Goal: Task Accomplishment & Management: Use online tool/utility

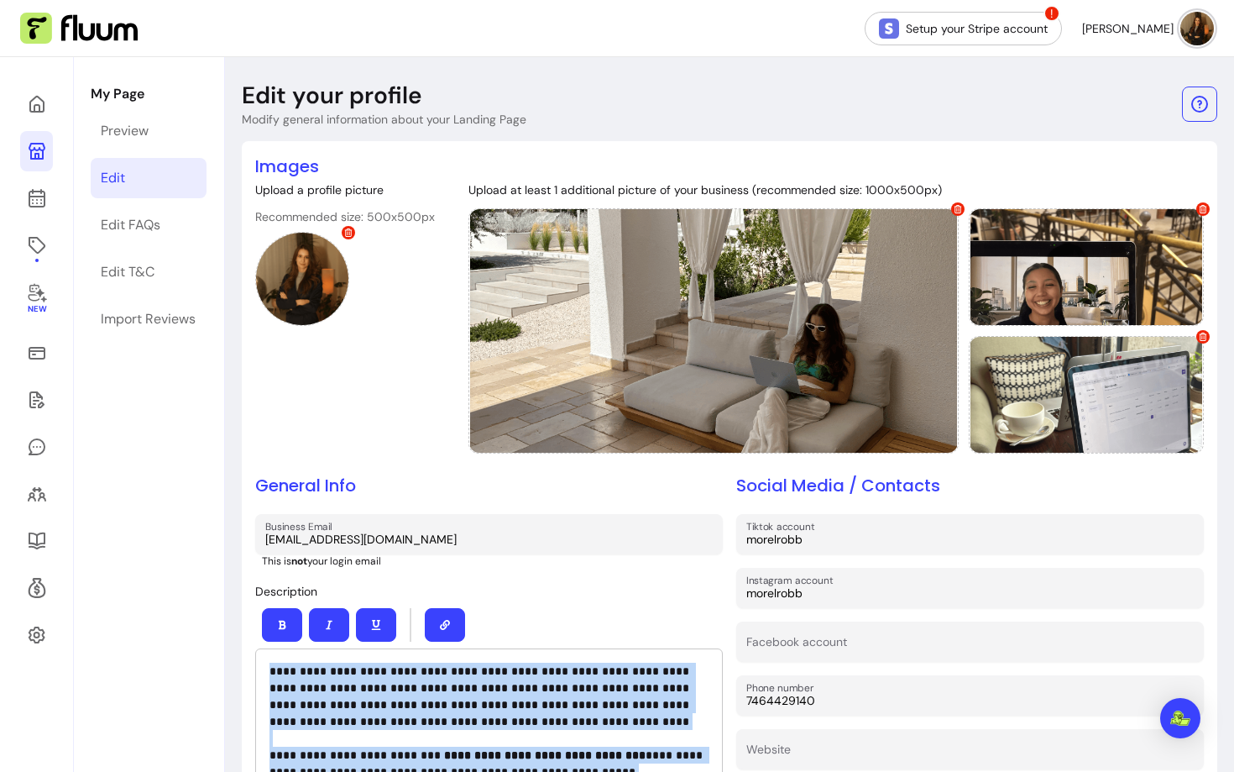
scroll to position [443, 0]
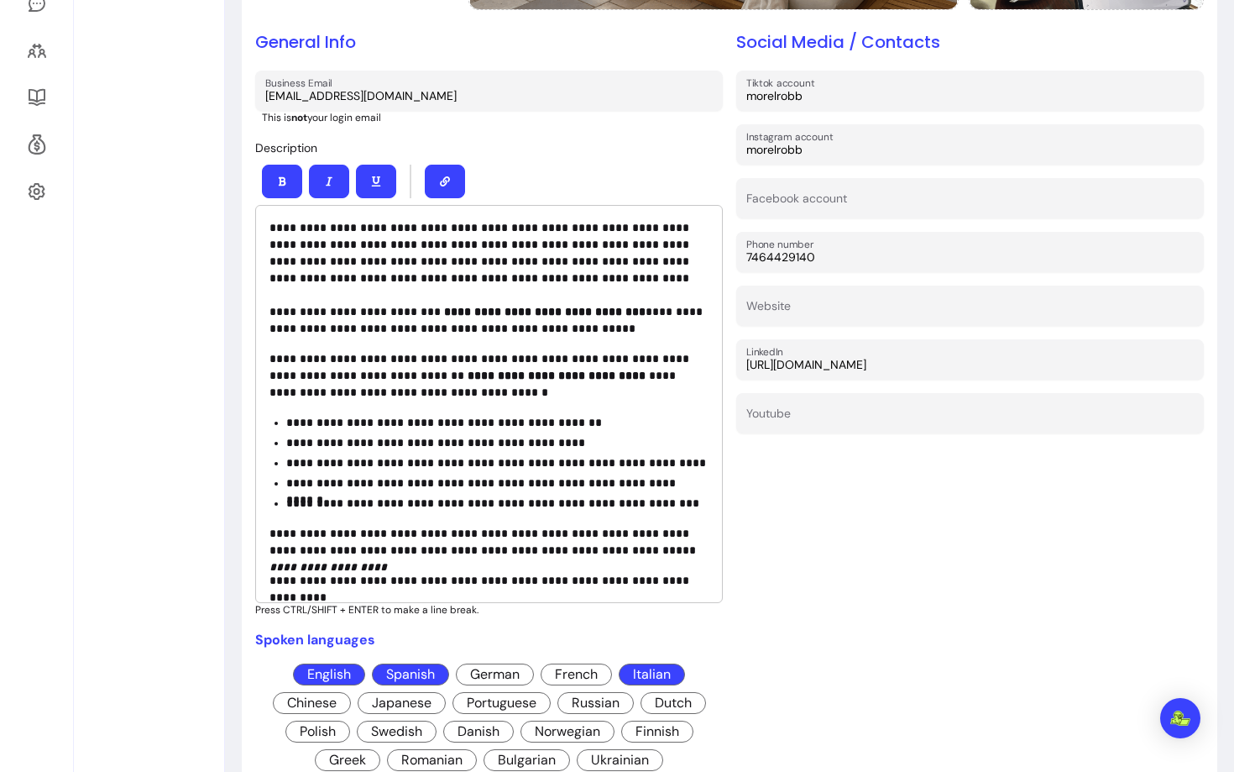
click at [791, 521] on div "Social Media / Contacts Tiktok account morelrobb Instagram account morelrobb Fa…" at bounding box center [970, 402] width 468 height 744
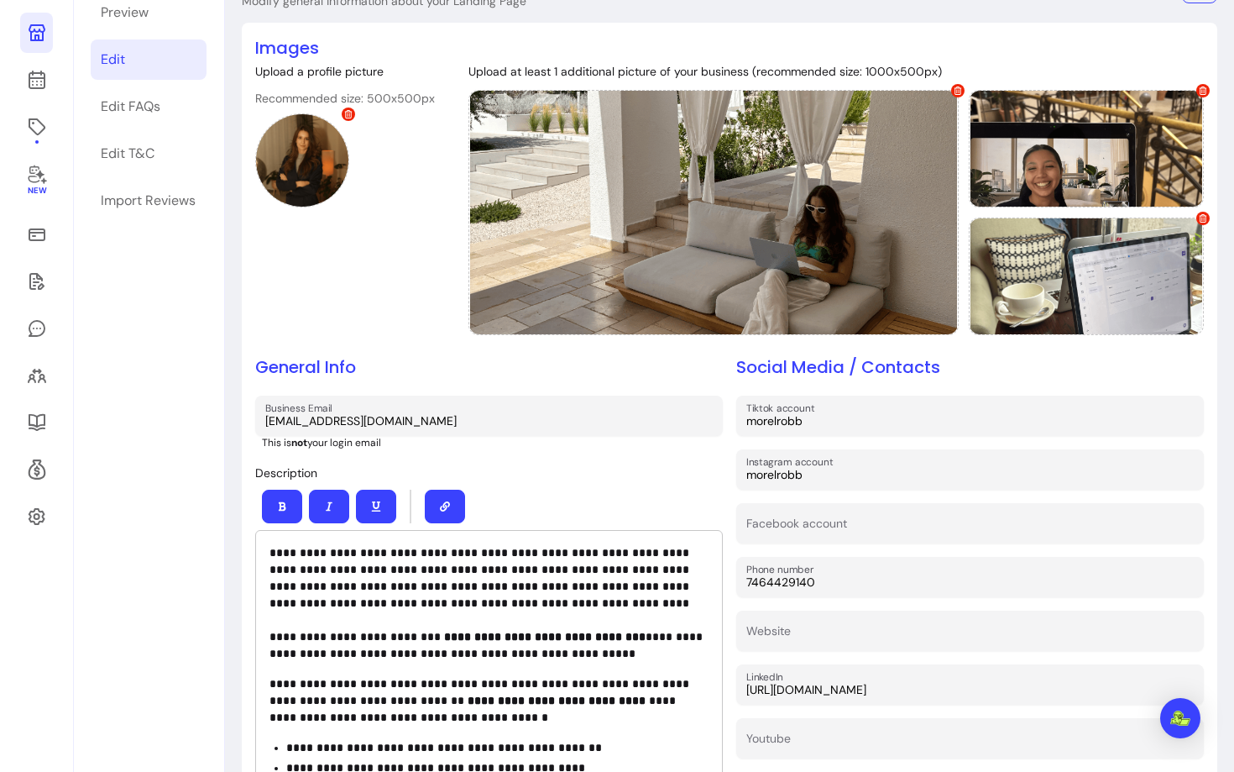
scroll to position [0, 0]
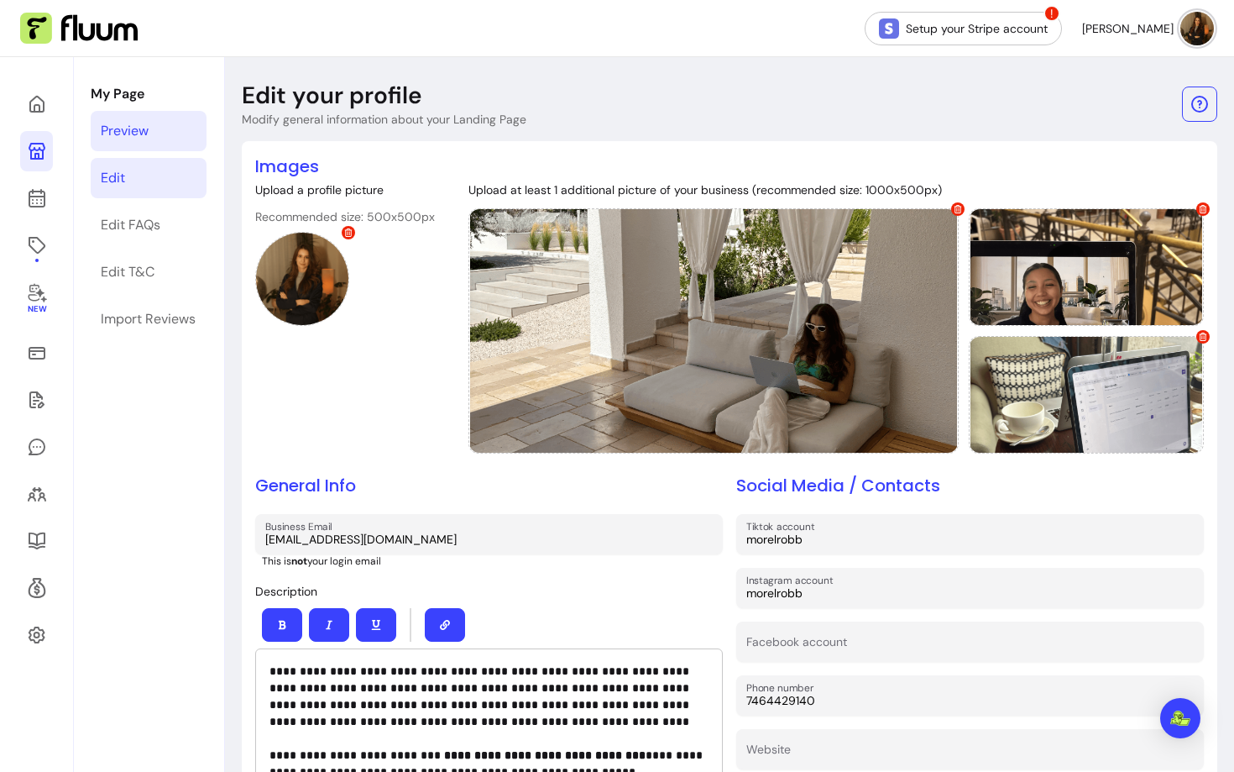
click at [154, 114] on link "Preview" at bounding box center [149, 131] width 116 height 40
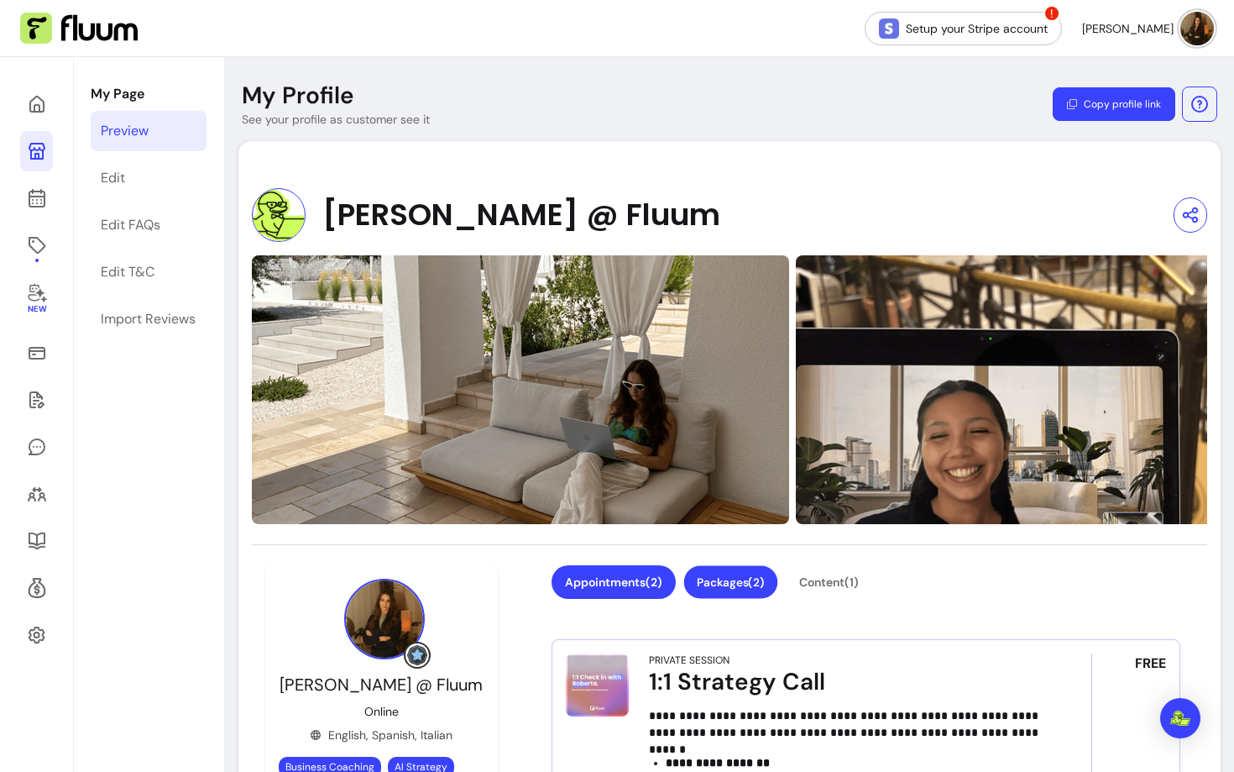
click at [735, 581] on button "Packages ( 2 )" at bounding box center [731, 582] width 94 height 33
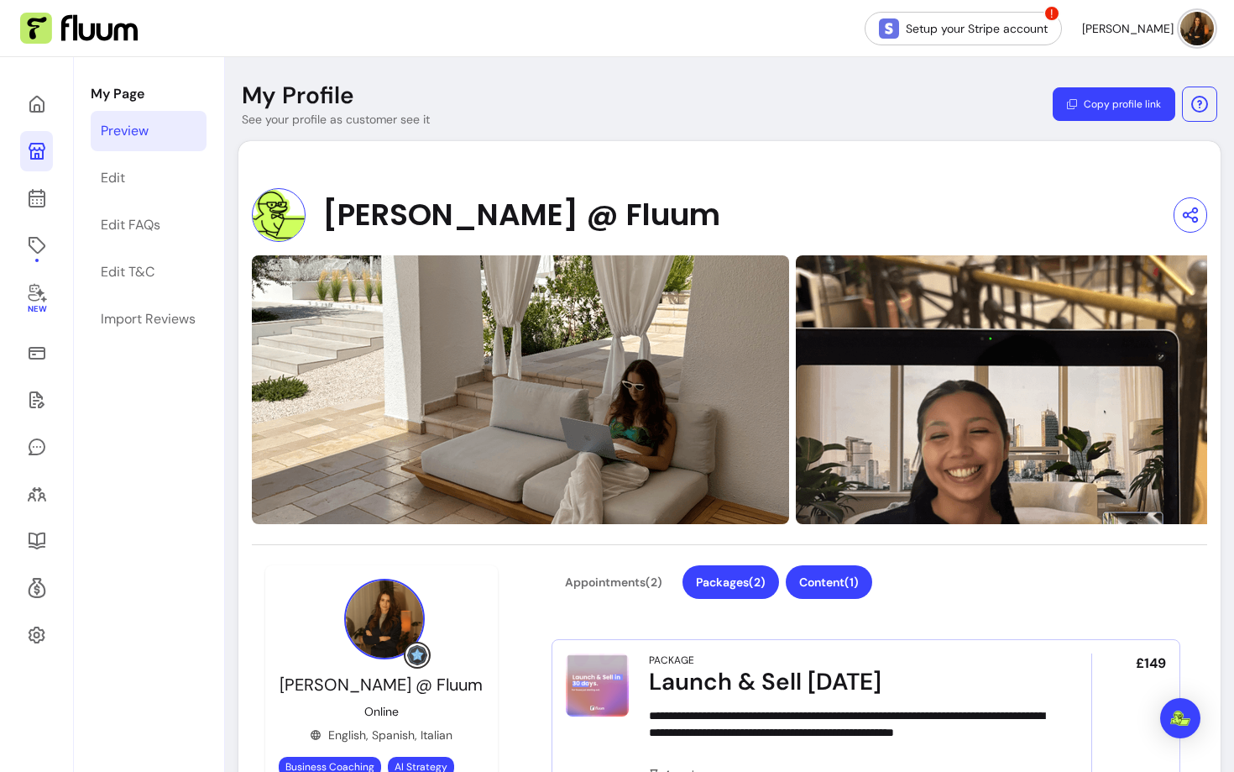
click at [826, 565] on button "Content ( 1 )" at bounding box center [829, 582] width 86 height 34
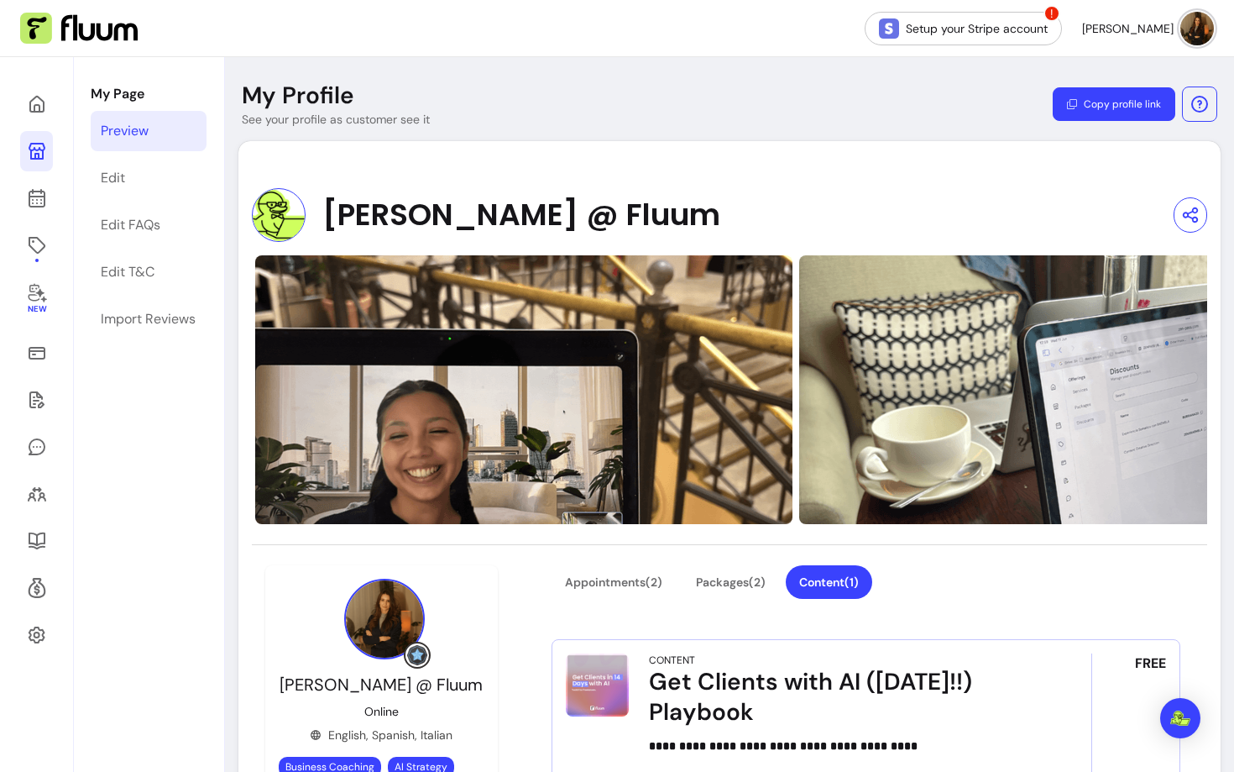
scroll to position [2, 0]
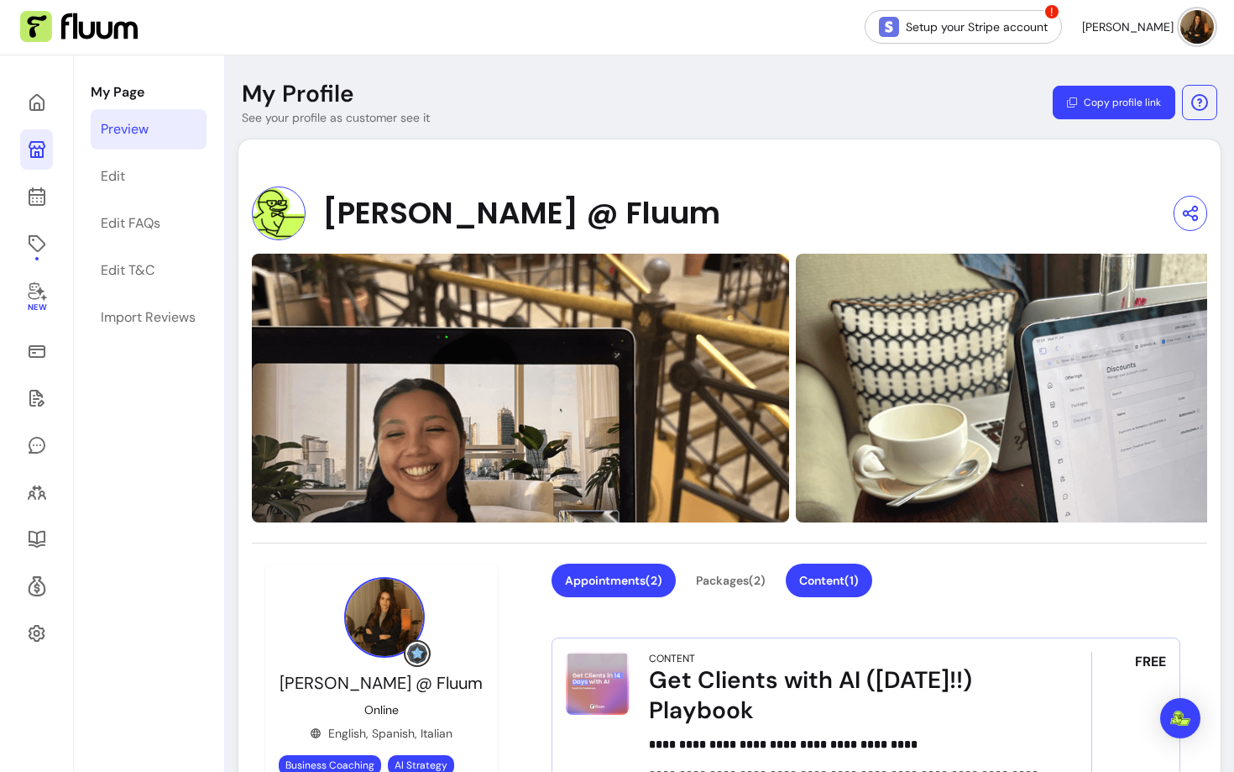
click at [589, 571] on button "Appointments ( 2 )" at bounding box center [614, 580] width 124 height 34
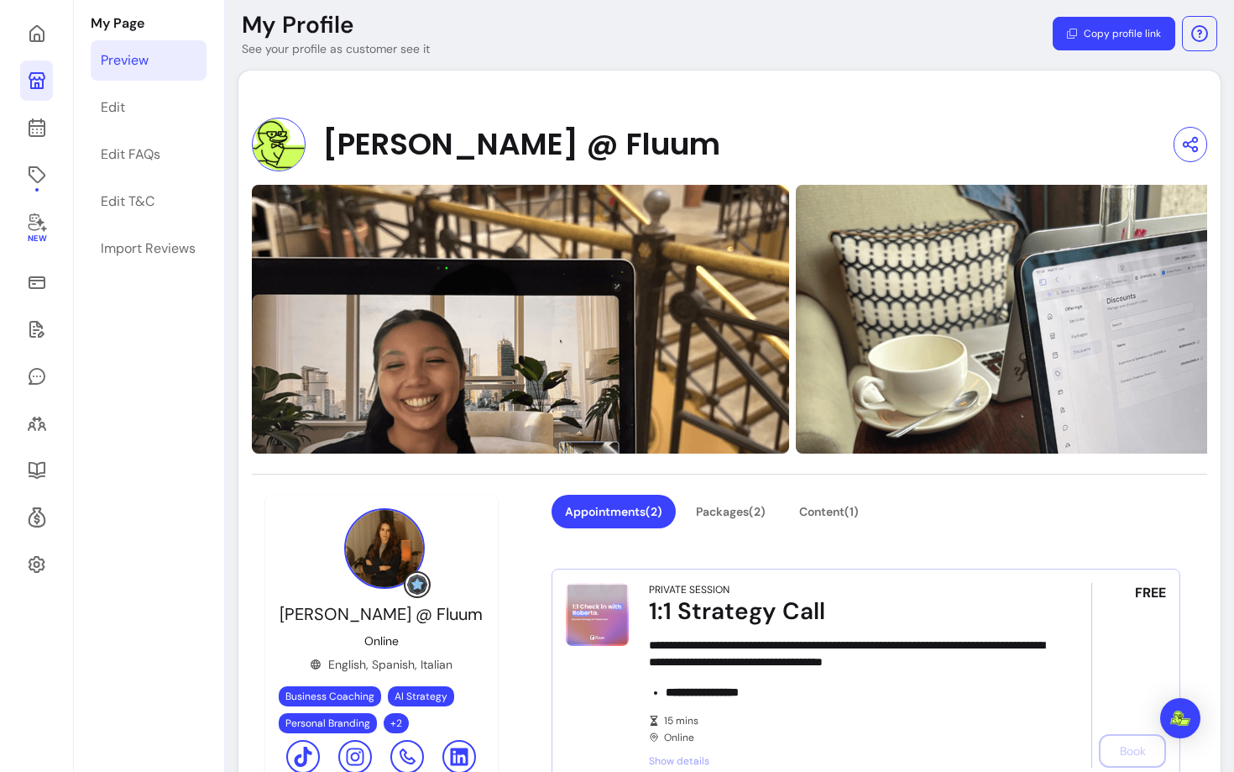
scroll to position [32, 0]
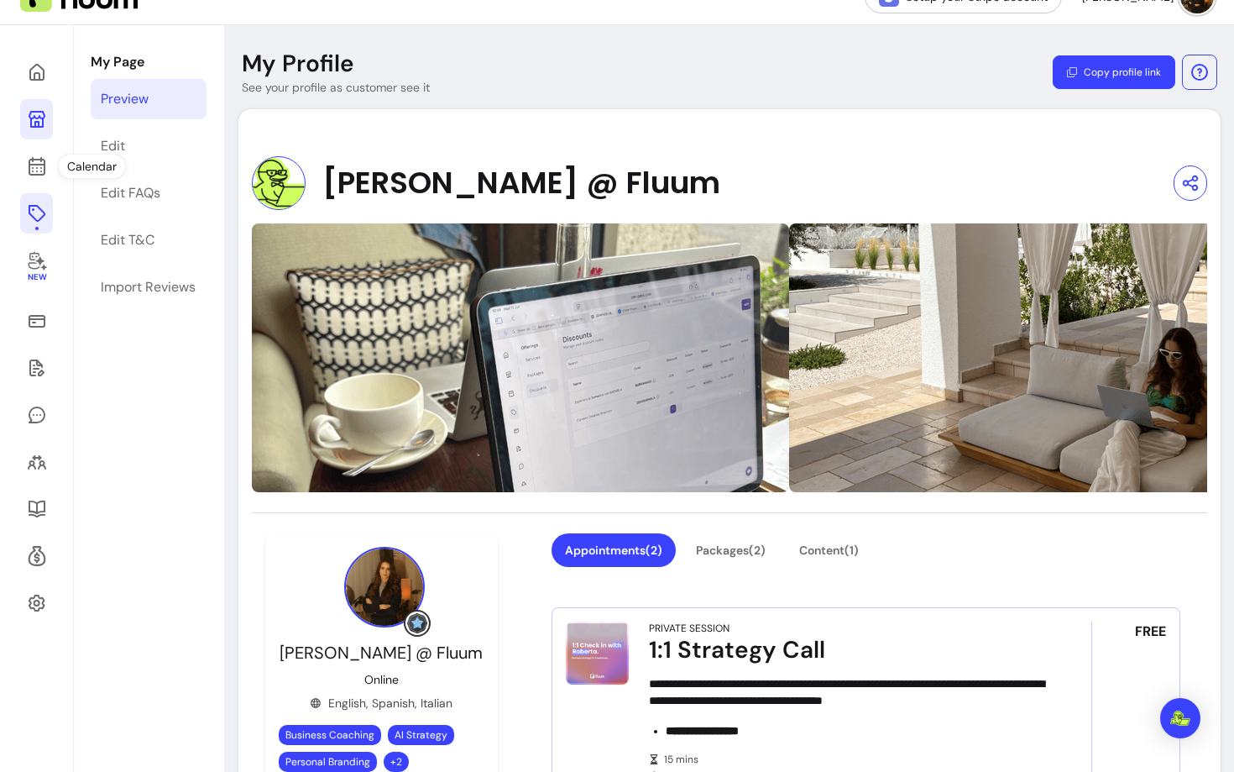
click at [38, 210] on icon at bounding box center [37, 213] width 20 height 20
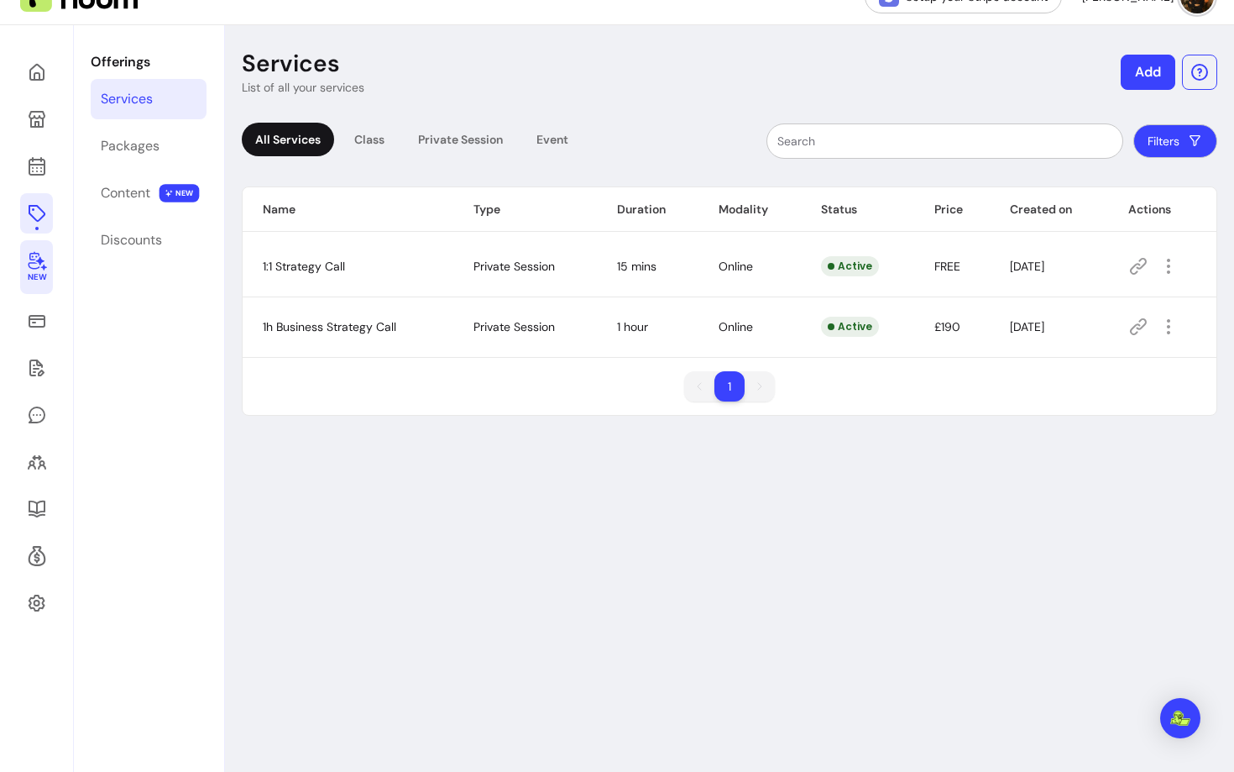
click at [31, 259] on icon at bounding box center [37, 261] width 18 height 19
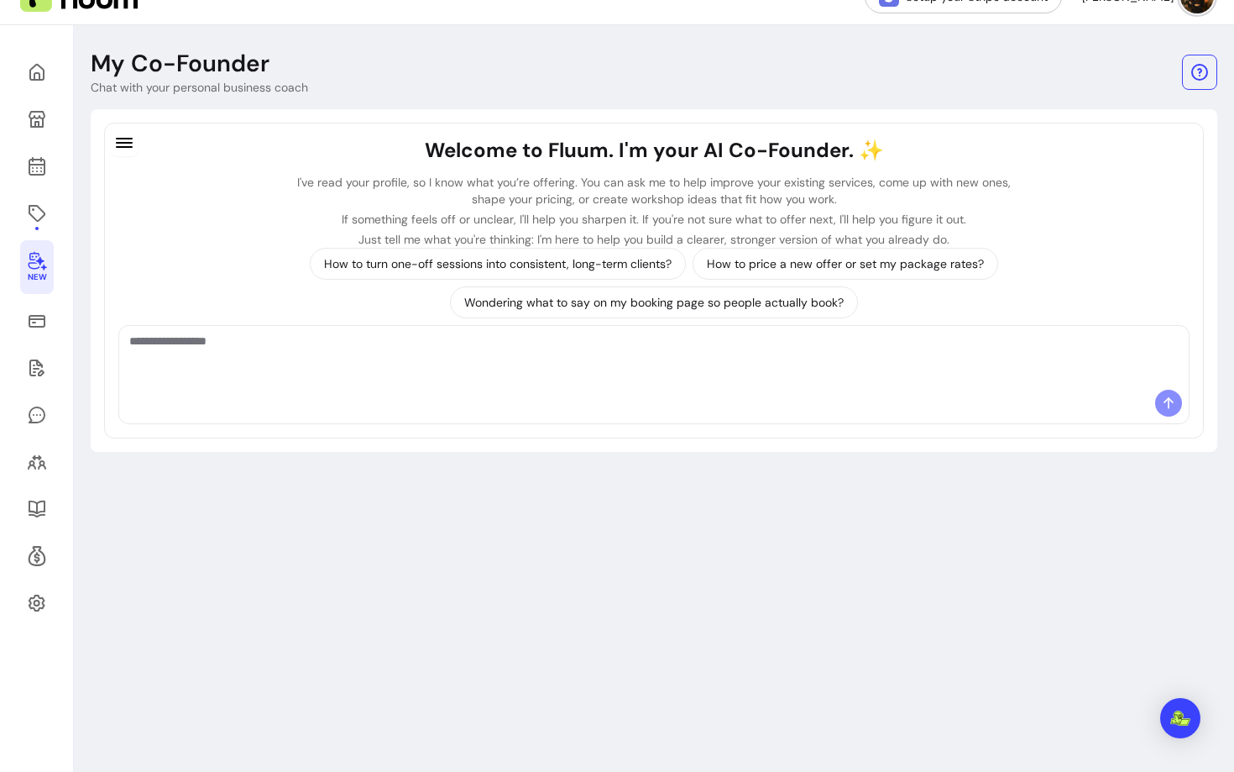
click at [468, 365] on textarea "Ask me anything..." at bounding box center [654, 358] width 1050 height 50
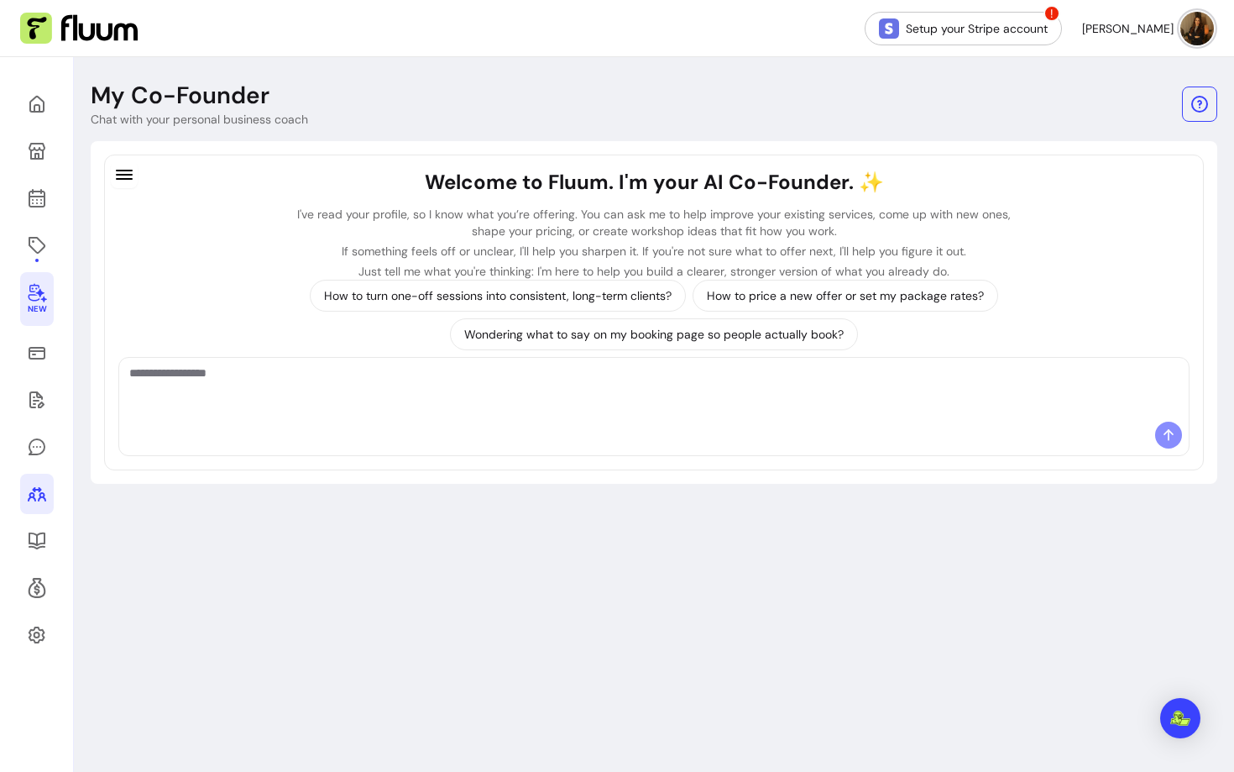
click at [30, 502] on icon at bounding box center [37, 494] width 20 height 20
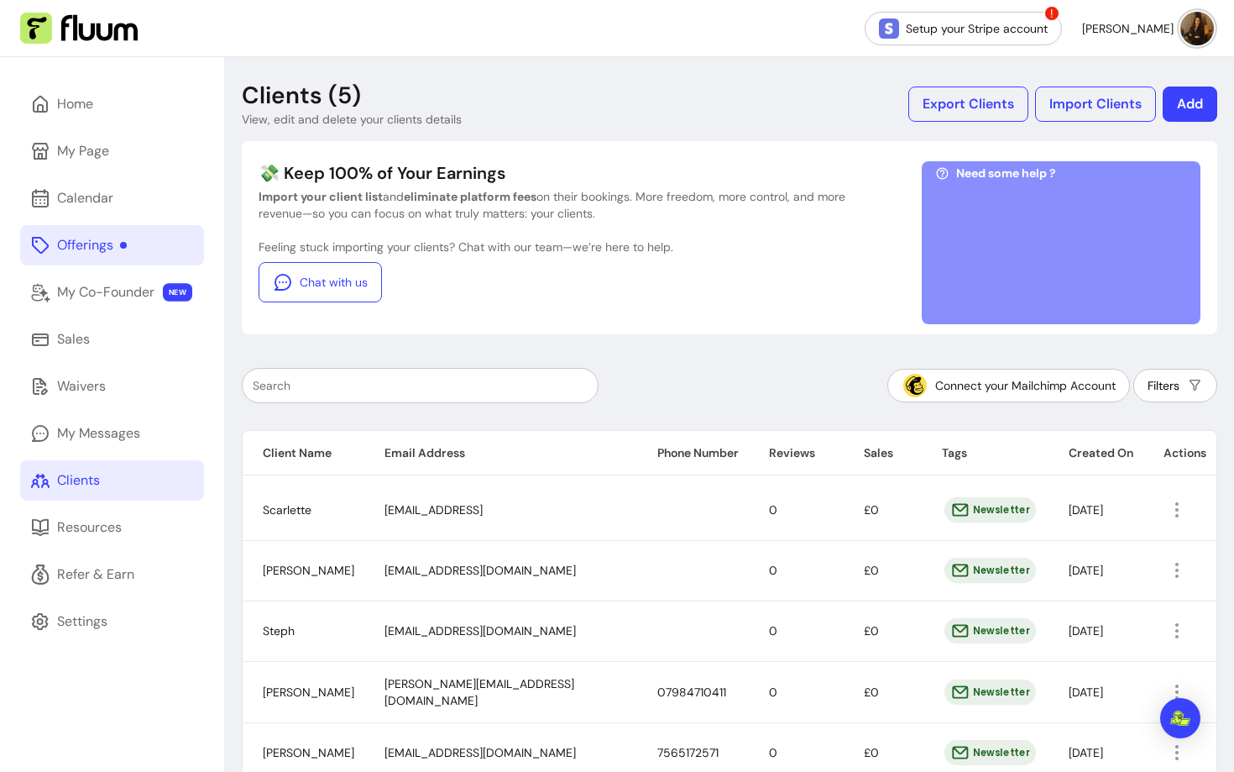
click at [105, 238] on div "Offerings" at bounding box center [92, 245] width 70 height 20
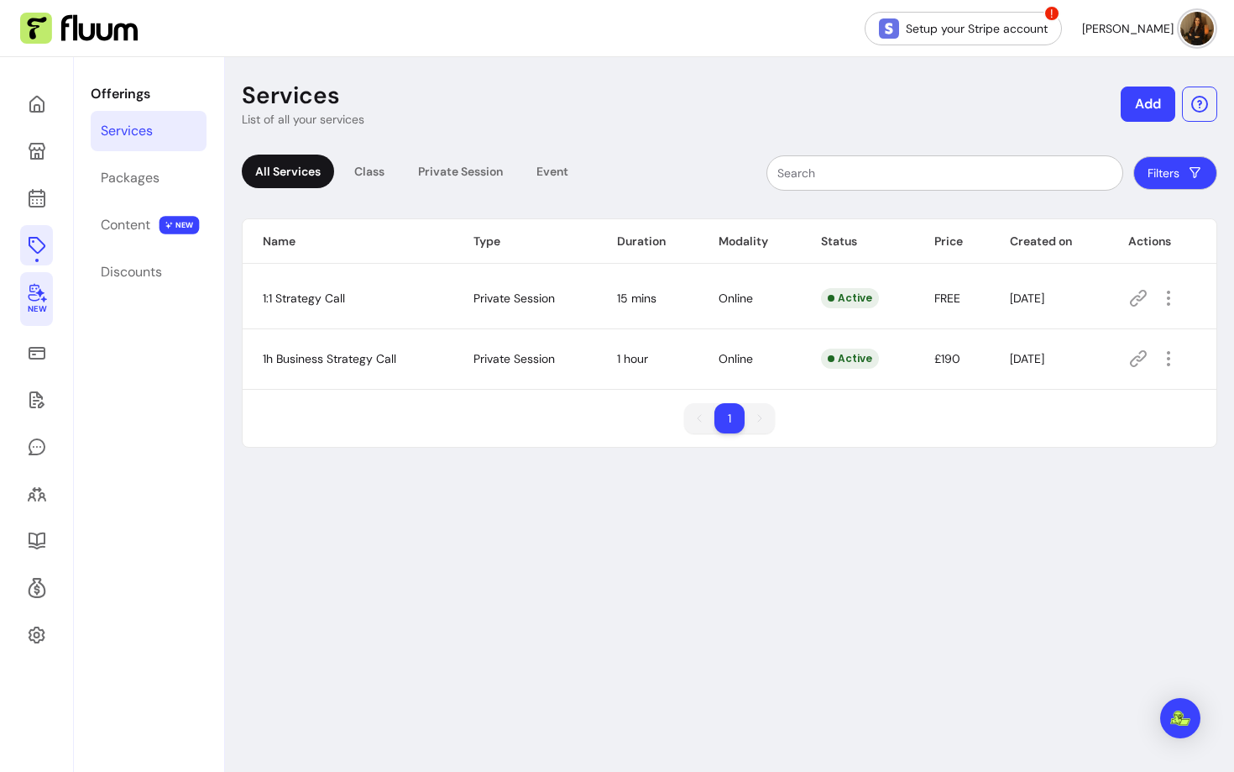
click at [43, 305] on span "New" at bounding box center [36, 309] width 18 height 11
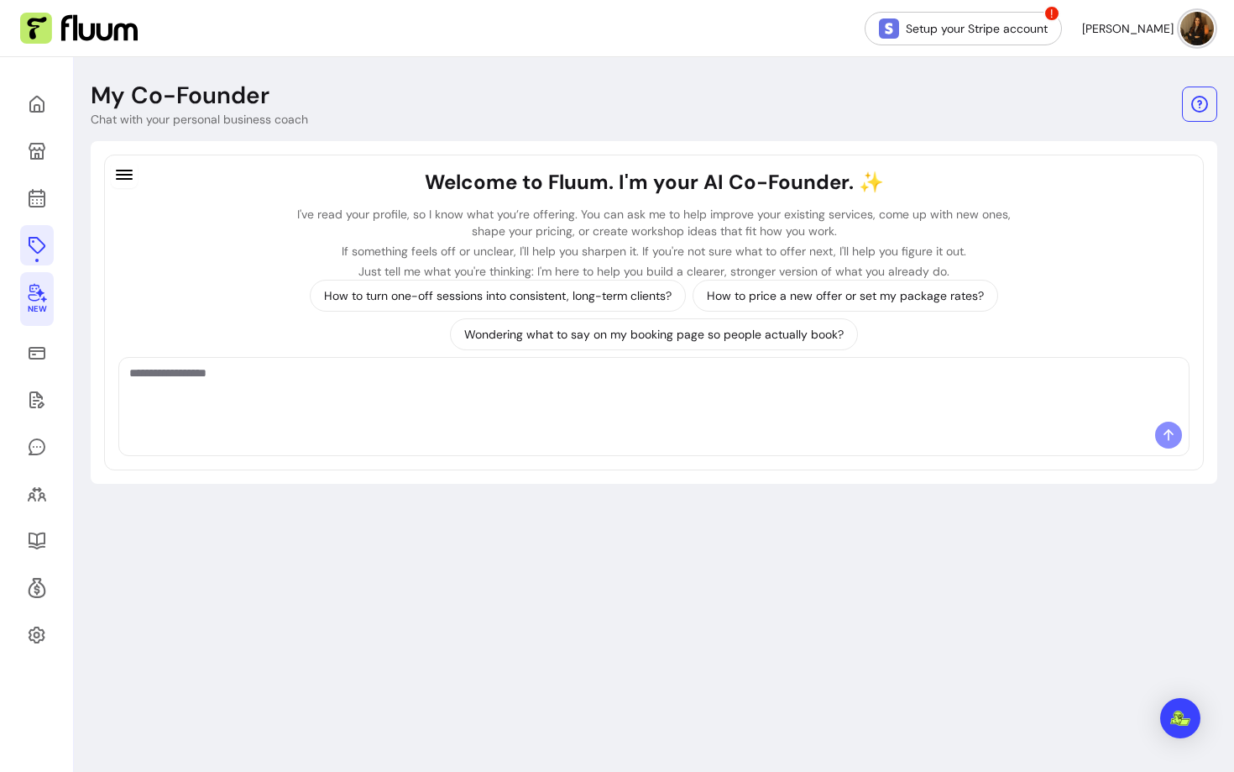
click at [556, 371] on textarea "Ask me anything..." at bounding box center [654, 389] width 1050 height 50
click at [532, 303] on p "How to turn one-off sessions into consistent, long-term clients?" at bounding box center [498, 295] width 348 height 17
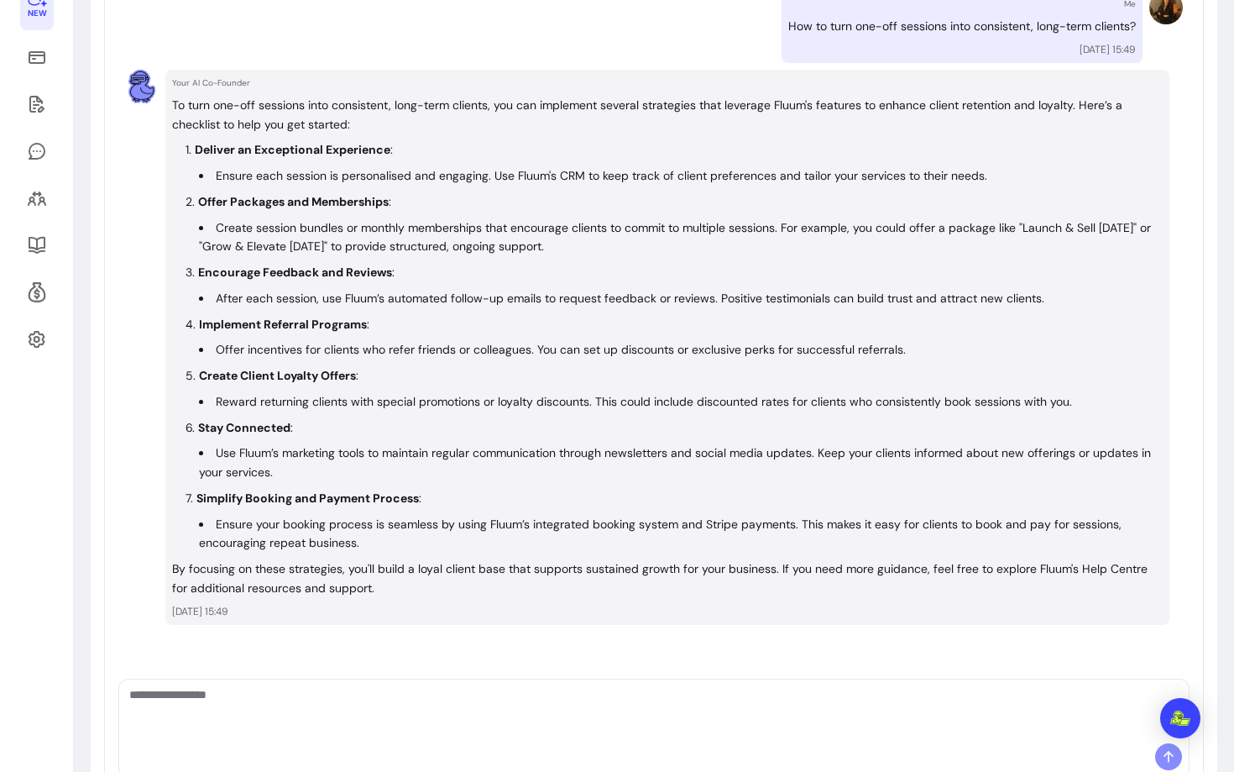
scroll to position [299, 0]
